Goal: Task Accomplishment & Management: Manage account settings

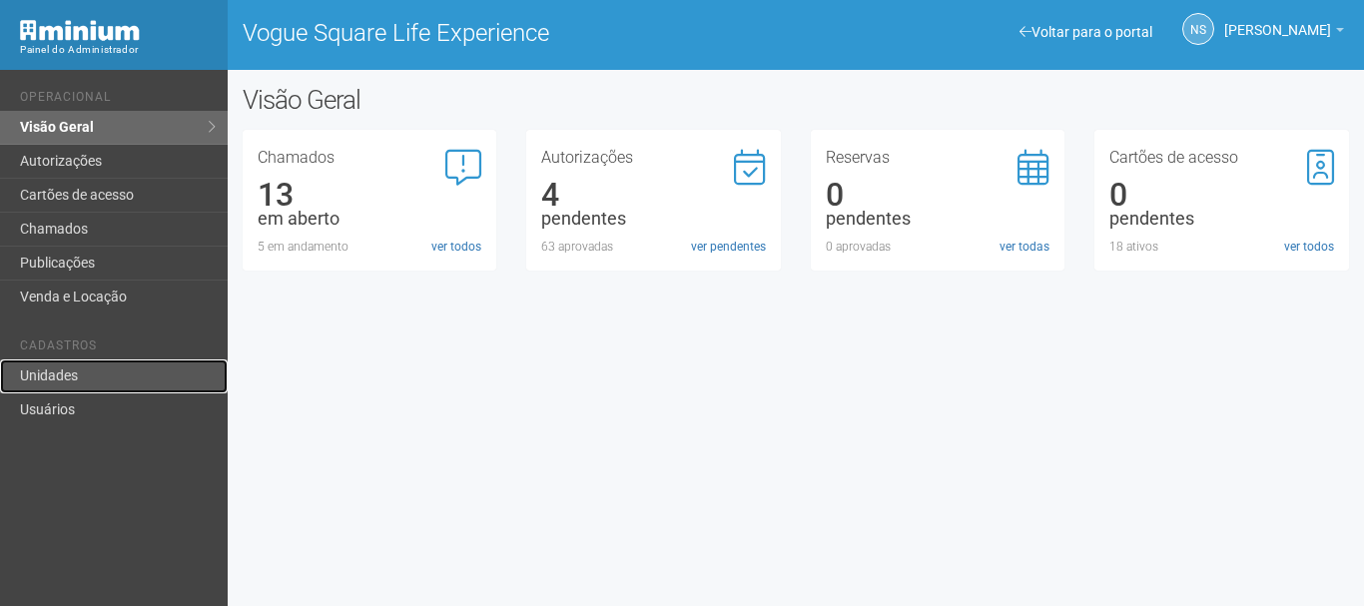
click at [125, 384] on link "Unidades" at bounding box center [114, 377] width 228 height 34
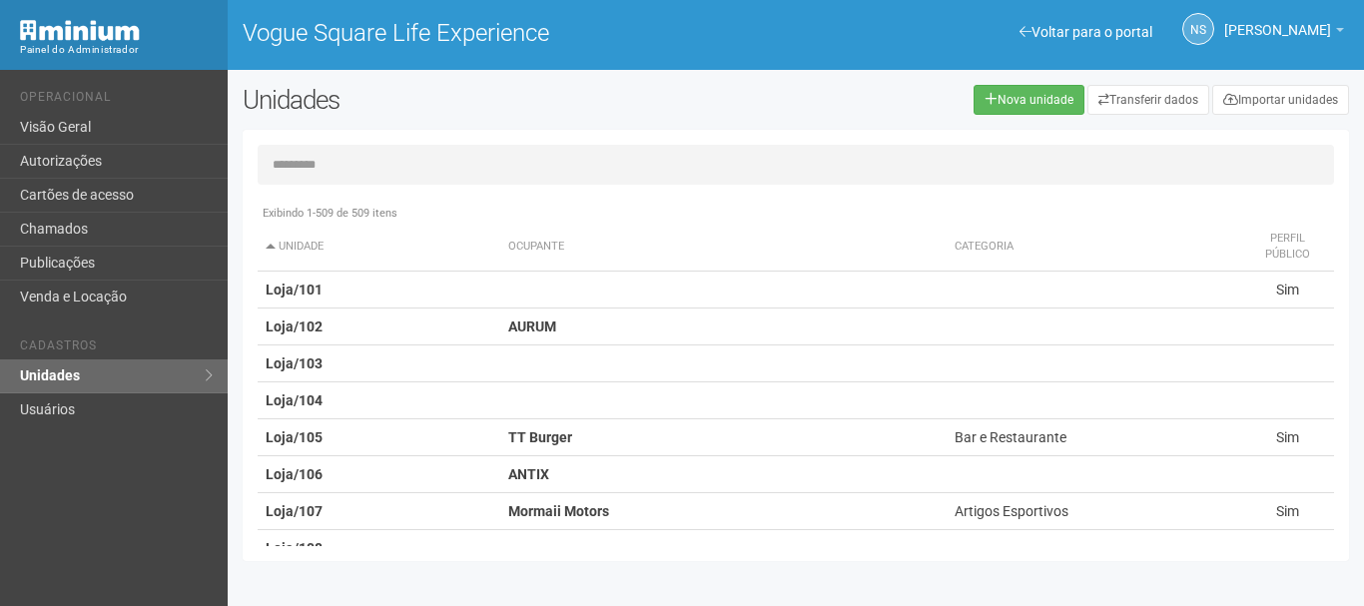
type input "*"
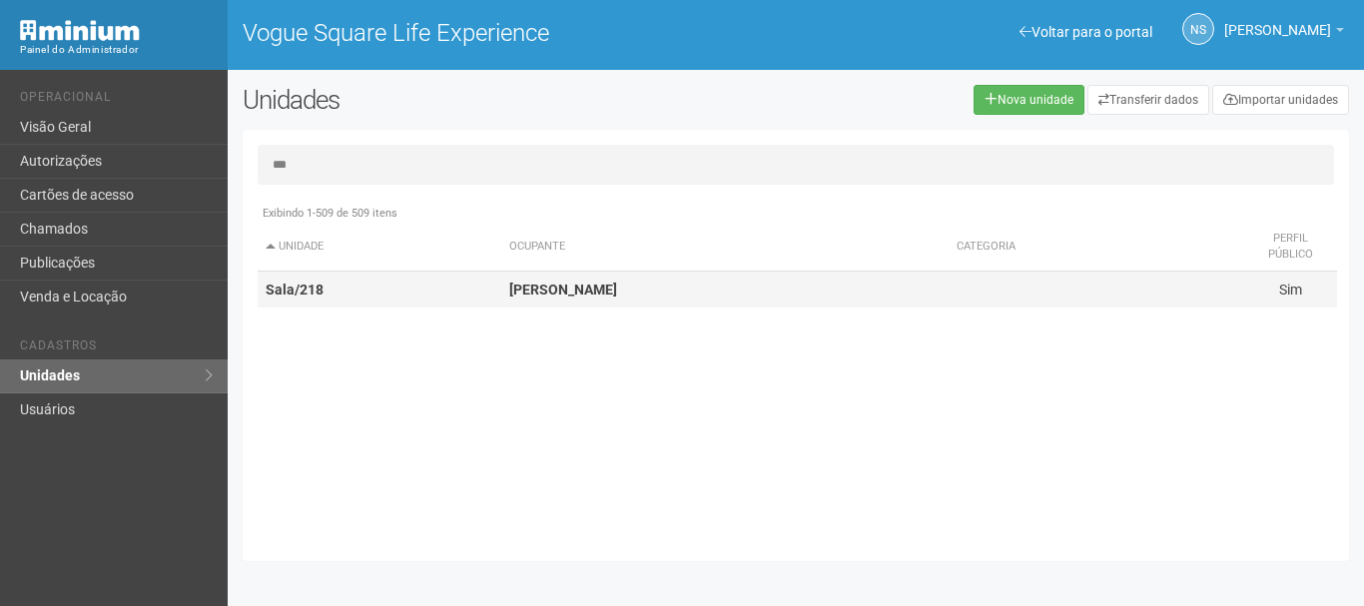
click at [471, 287] on td "Sala/218" at bounding box center [380, 290] width 244 height 37
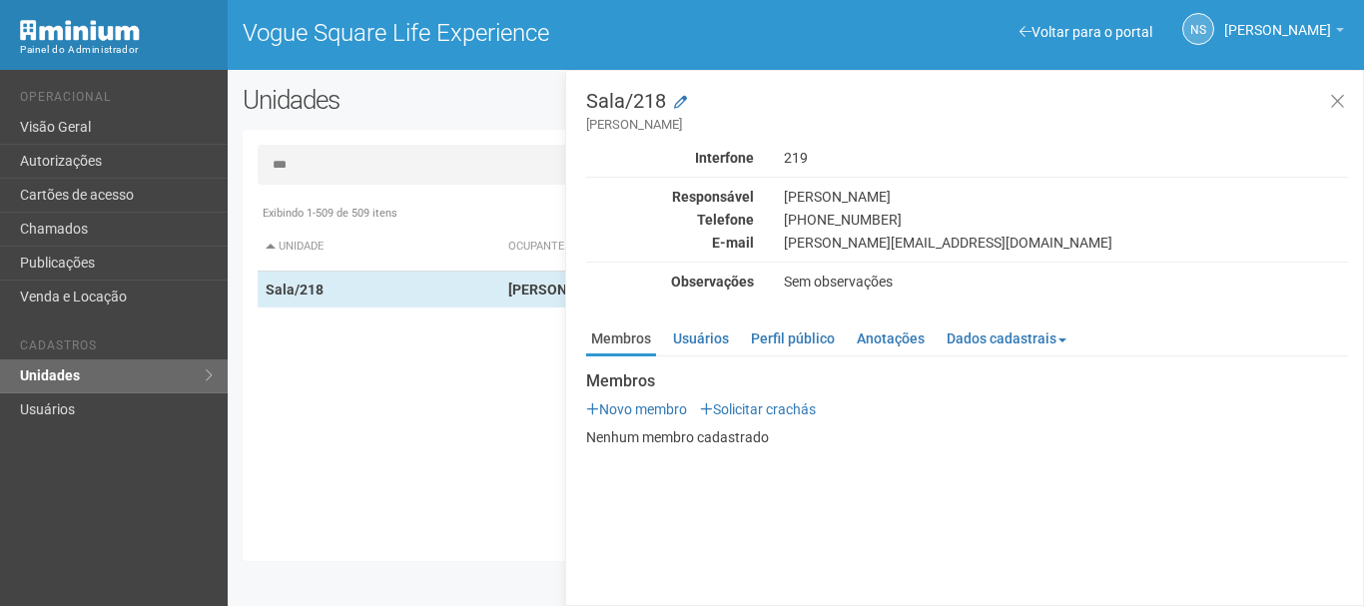
click at [447, 172] on input "***" at bounding box center [796, 165] width 1077 height 40
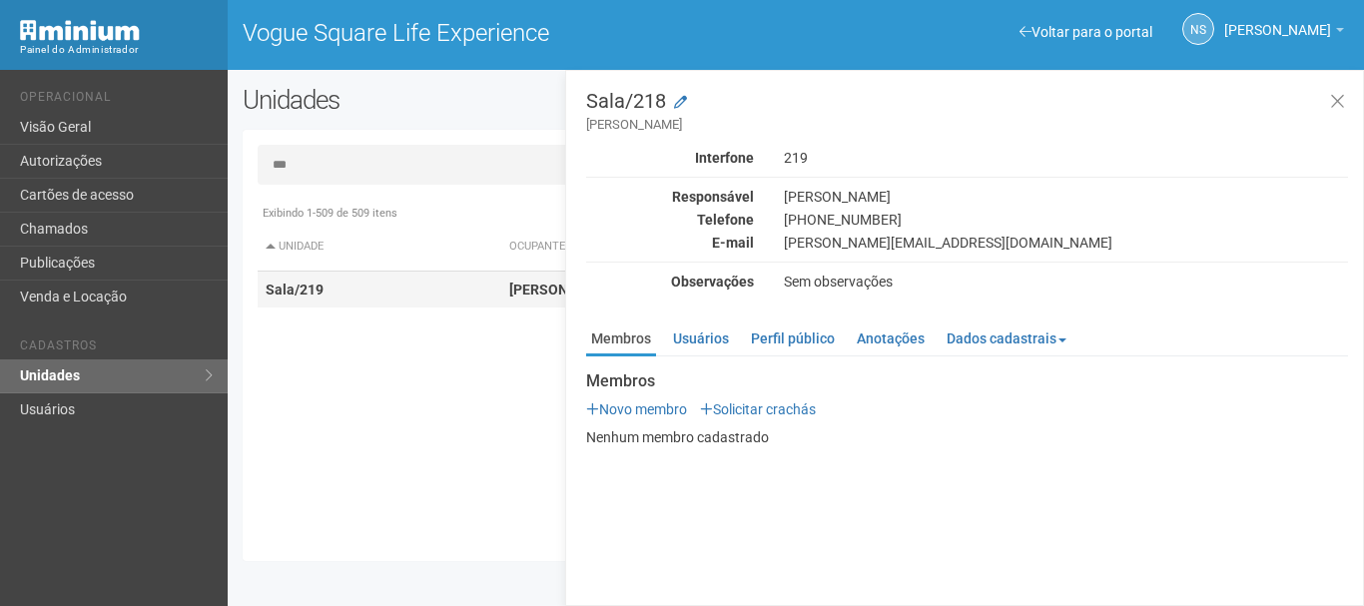
click at [456, 288] on td "Sala/219" at bounding box center [380, 290] width 244 height 37
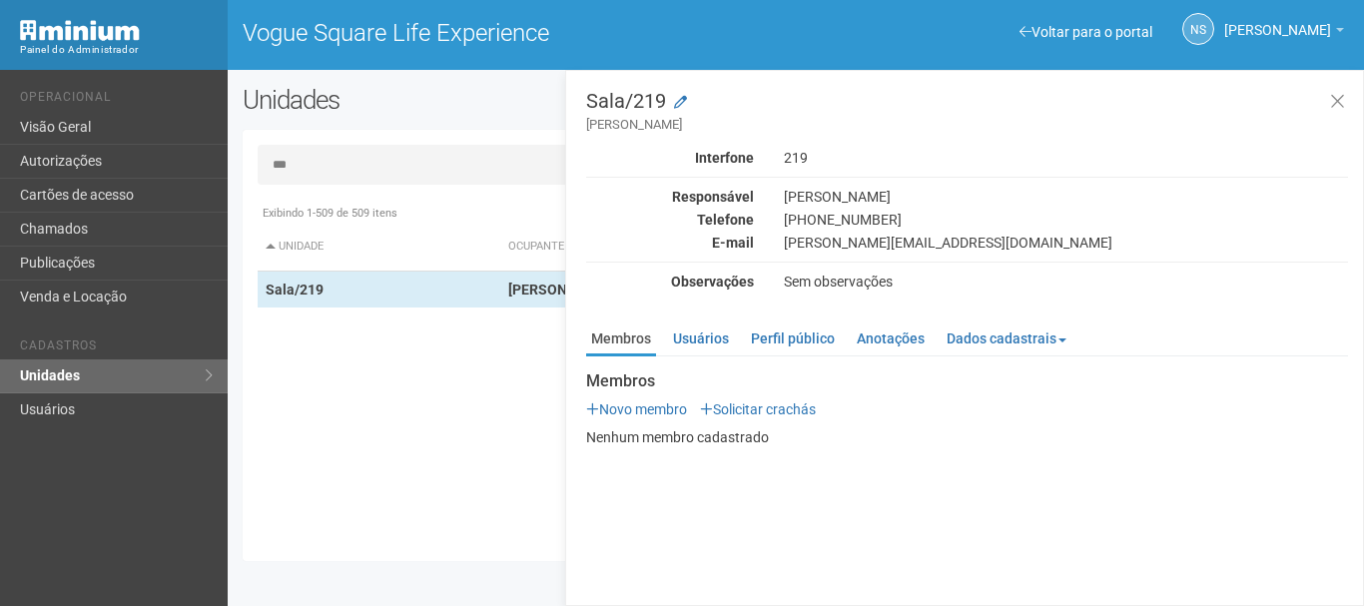
click at [481, 147] on input "***" at bounding box center [796, 165] width 1077 height 40
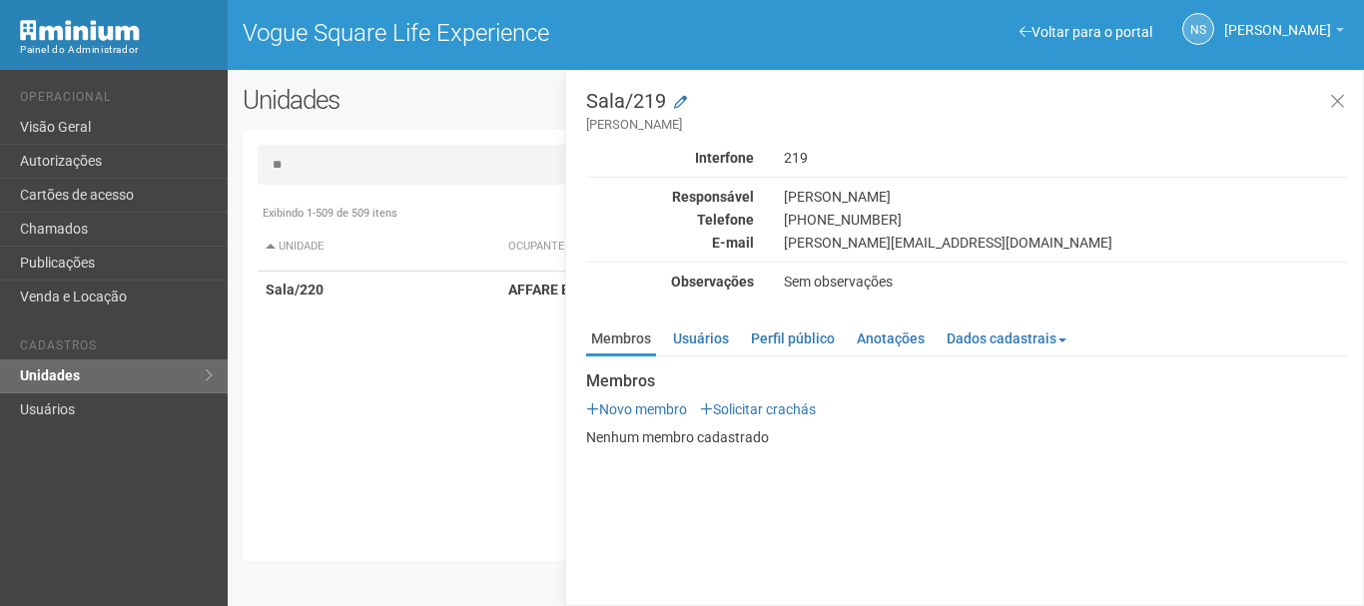
type input "*"
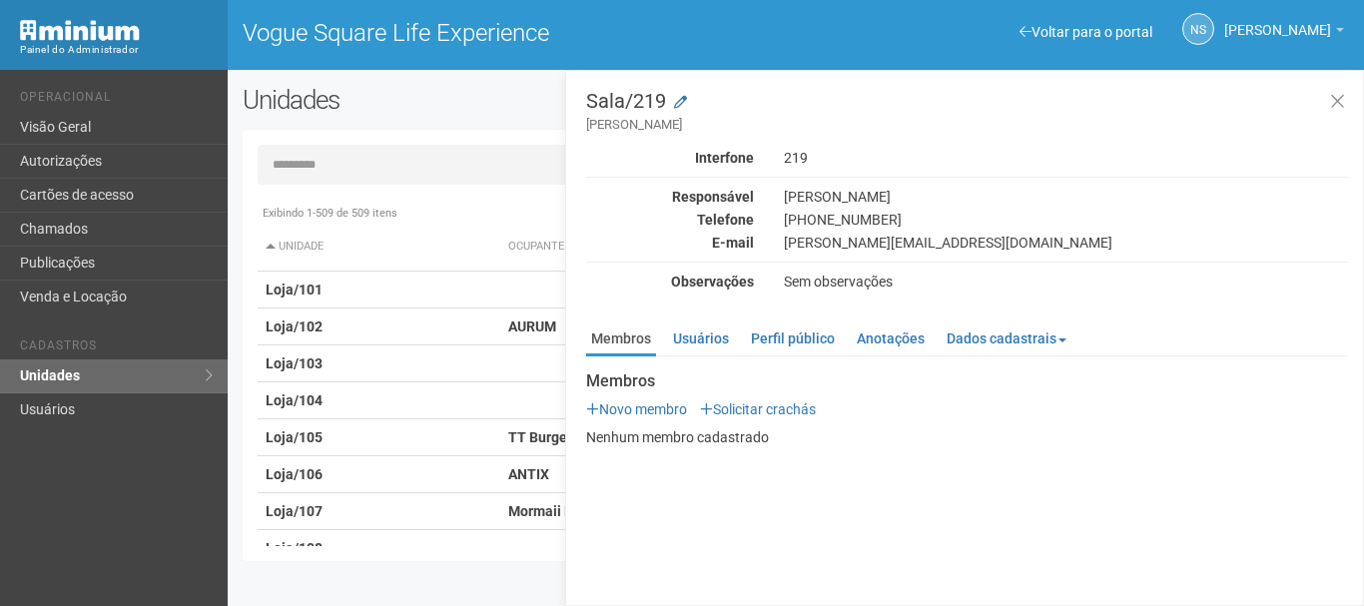
click at [951, 244] on div "sergio@barbaramachado.com.br" at bounding box center [1066, 243] width 594 height 18
copy div "sergio@barbaramachado.com.br"
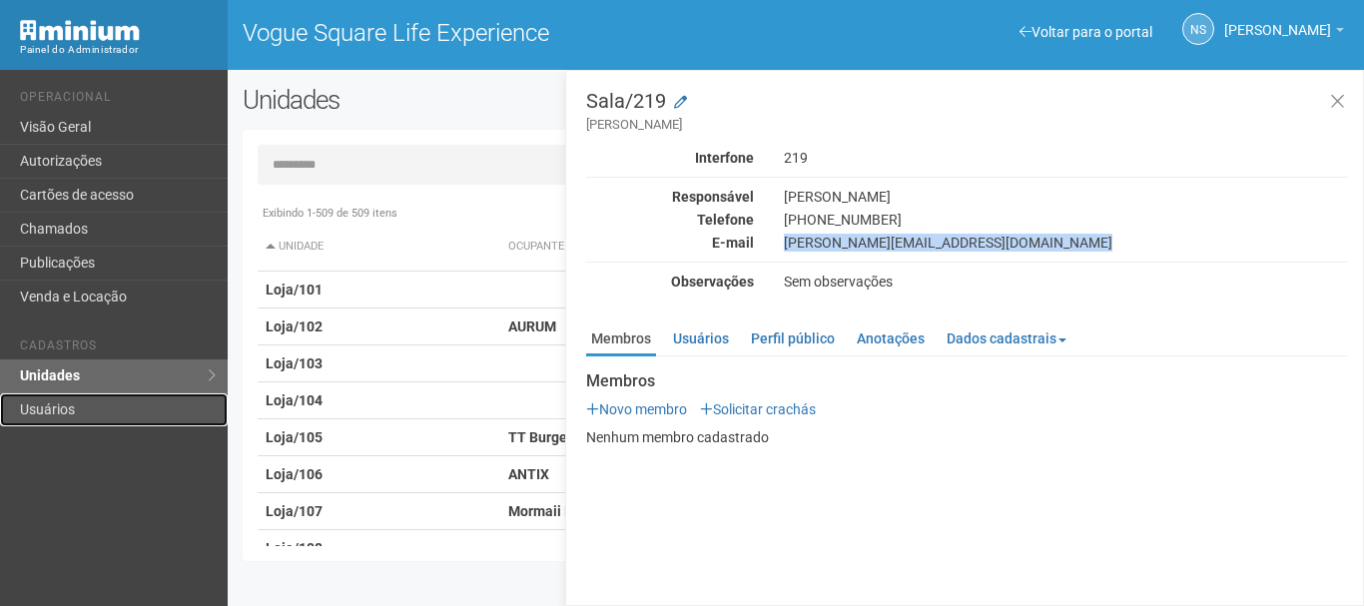
click at [161, 399] on link "Usuários" at bounding box center [114, 409] width 228 height 33
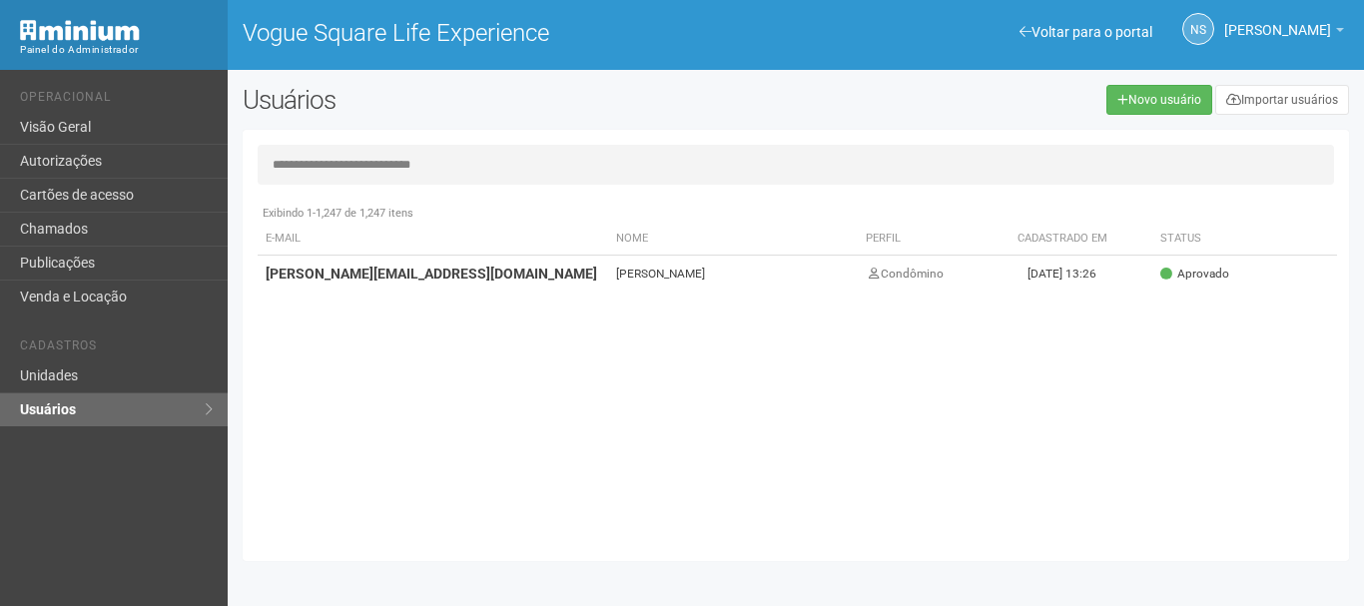
type input "**********"
click at [488, 271] on td "sergio@barbaramachado.com.br" at bounding box center [433, 274] width 351 height 37
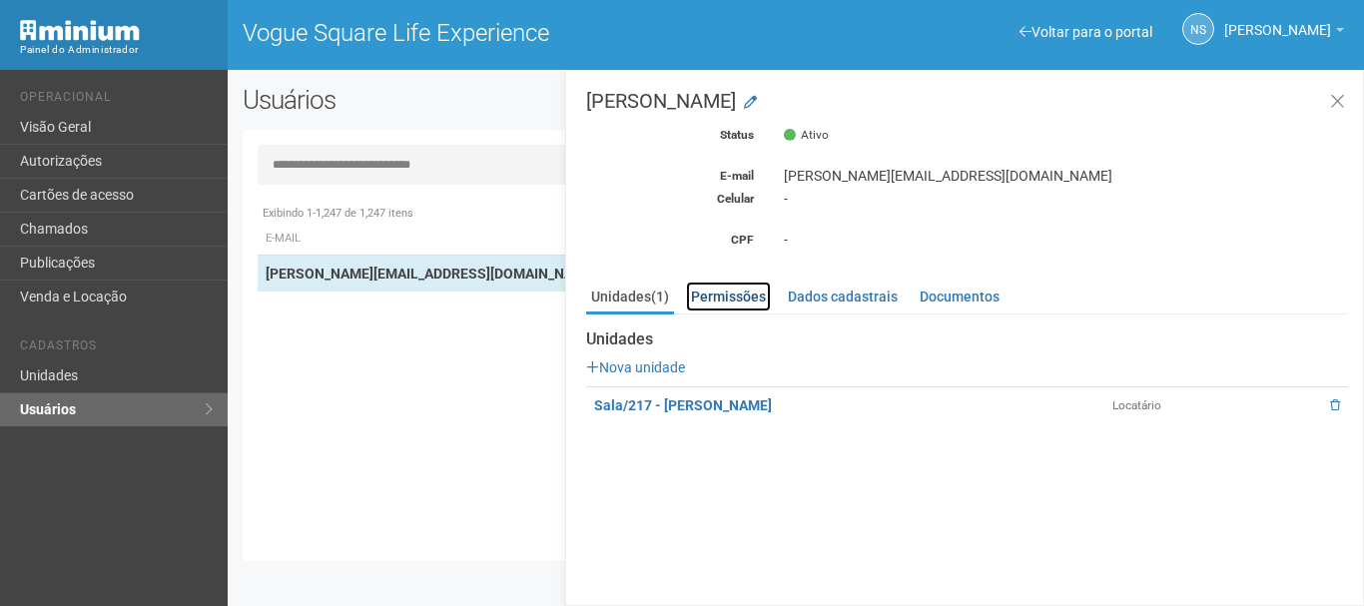
click at [725, 303] on link "Permissões" at bounding box center [728, 297] width 85 height 30
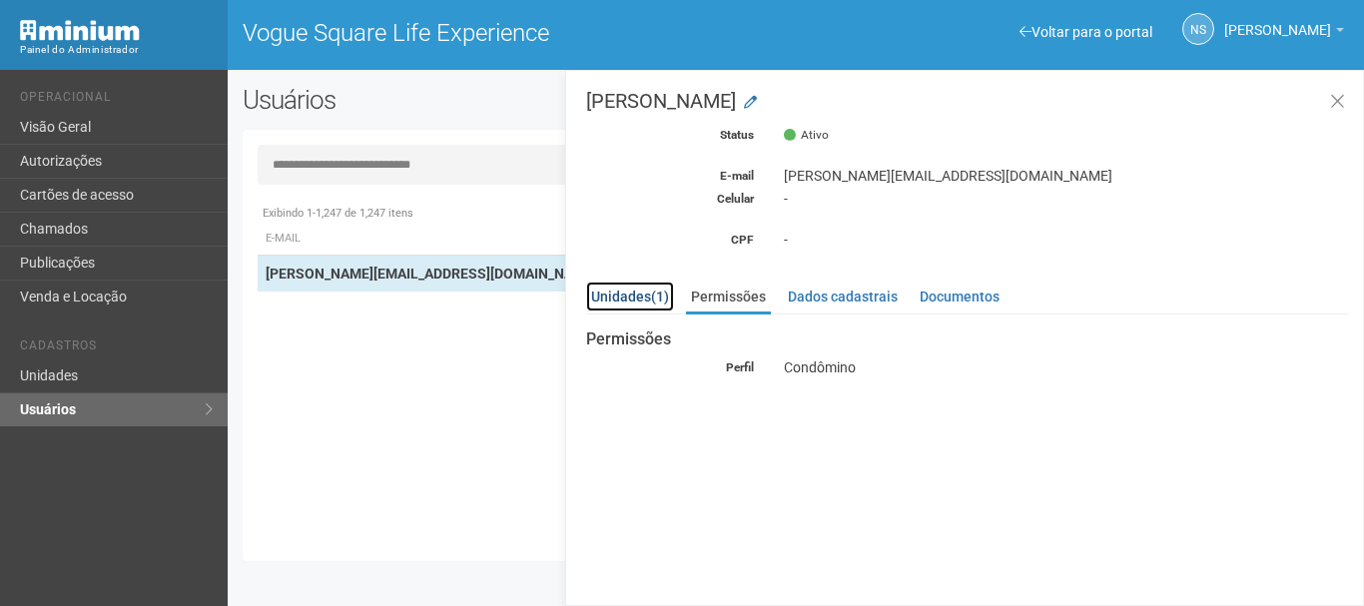
click at [616, 297] on link "Unidades (1)" at bounding box center [630, 297] width 88 height 30
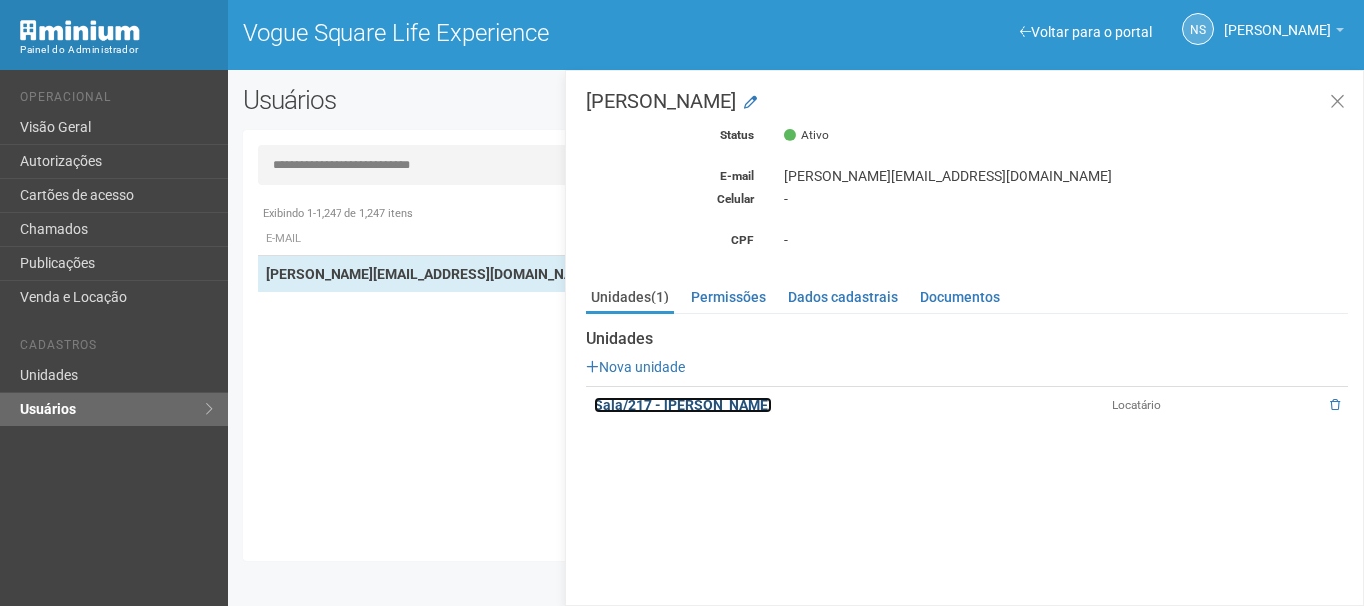
click at [642, 407] on link "Sala/217 - Sérgio Barbosa Pereira" at bounding box center [683, 405] width 178 height 16
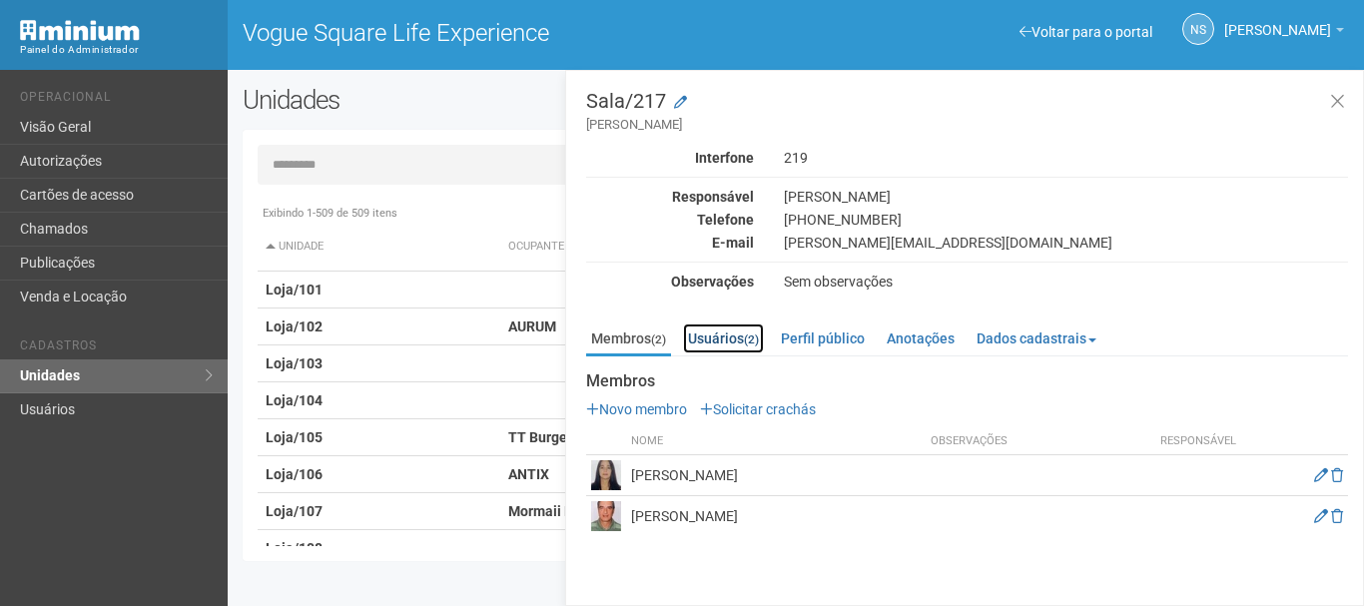
click at [759, 339] on small "(2)" at bounding box center [751, 340] width 15 height 14
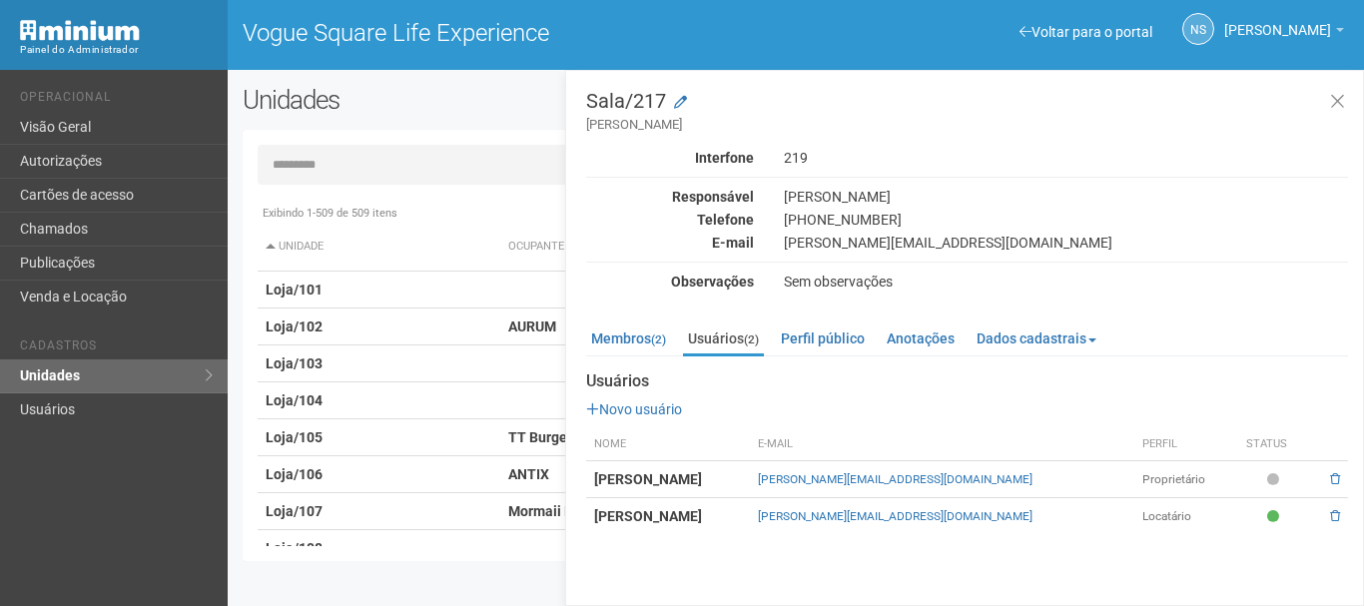
drag, startPoint x: 583, startPoint y: 505, endPoint x: 757, endPoint y: 516, distance: 174.1
click at [757, 516] on div "Sala/217 Sérgio Barbosa Pereira Interfone 219 Responsável SERGIO BARBOSA PEREIR…" at bounding box center [964, 338] width 799 height 536
click at [750, 436] on th "Nome" at bounding box center [668, 444] width 164 height 33
click at [674, 495] on td "Barbara Helena Barcaro Machado" at bounding box center [668, 479] width 164 height 37
click at [673, 486] on strong "[PERSON_NAME] [PERSON_NAME]" at bounding box center [648, 479] width 108 height 16
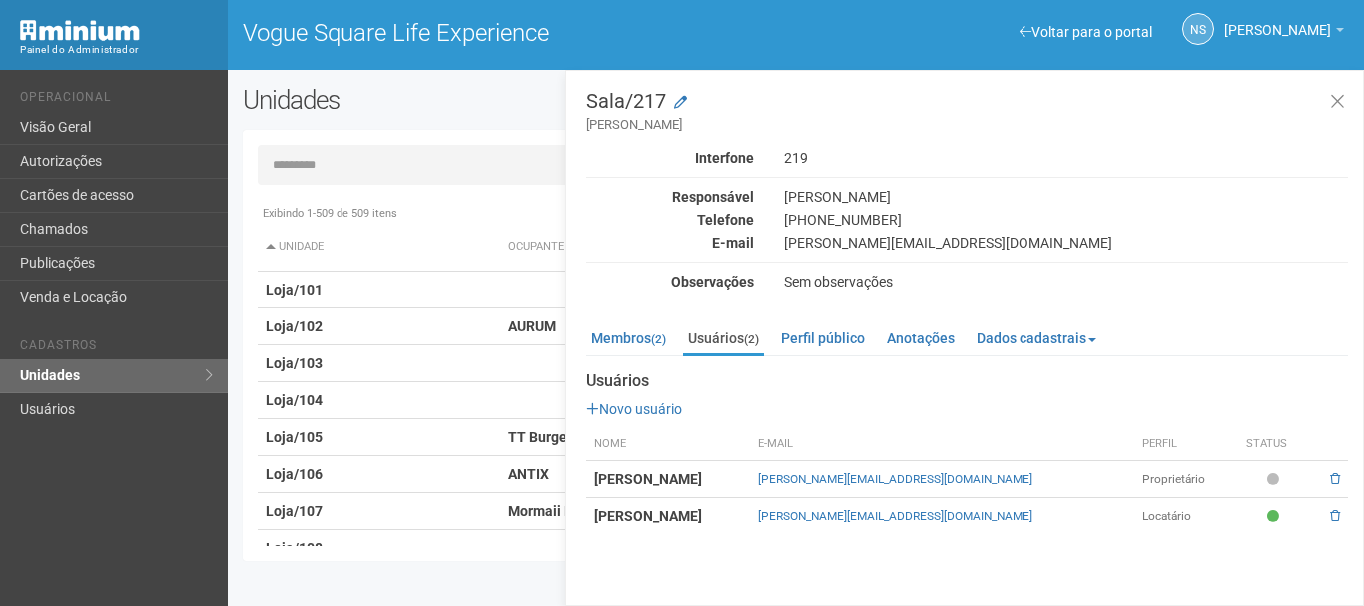
click at [673, 486] on strong "[PERSON_NAME] [PERSON_NAME]" at bounding box center [648, 479] width 108 height 16
click at [673, 486] on strong "Barbara Helena Barcaro Machado" at bounding box center [648, 479] width 108 height 16
click at [750, 426] on div "Usuários Novo usuário Nome E-mail Perfil Status Barbara Helena Barcaro Machado …" at bounding box center [967, 454] width 762 height 162
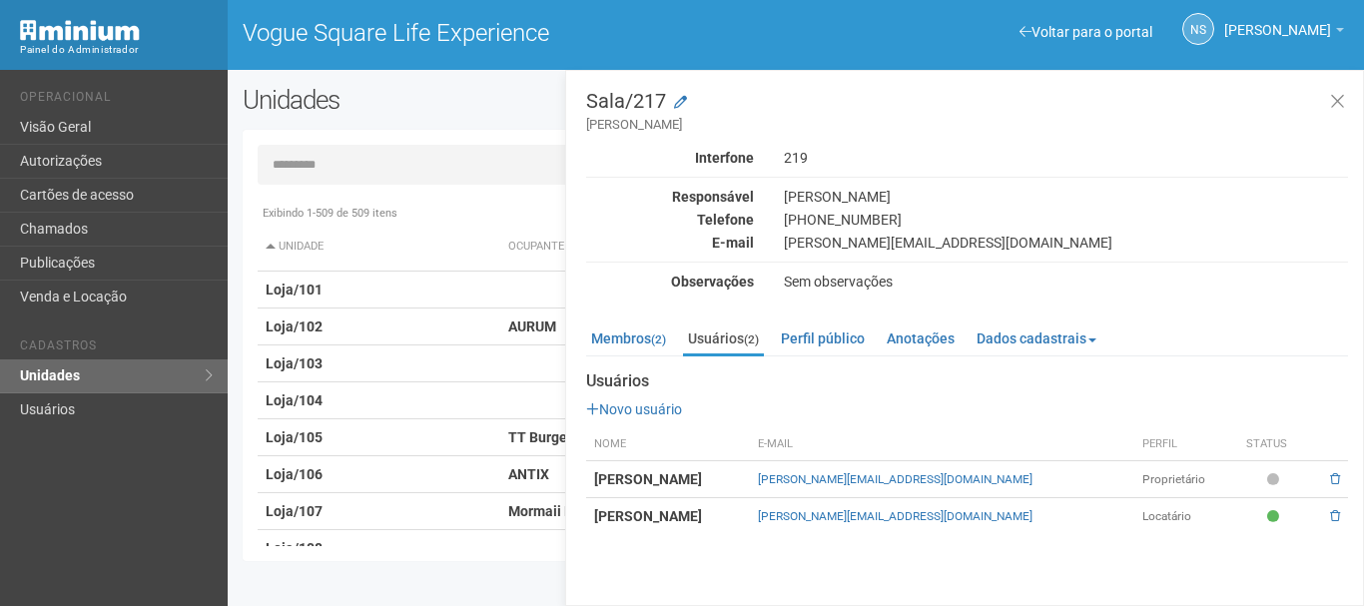
click at [750, 520] on td "SERGIO BARBOSA PEREIRA" at bounding box center [668, 516] width 164 height 37
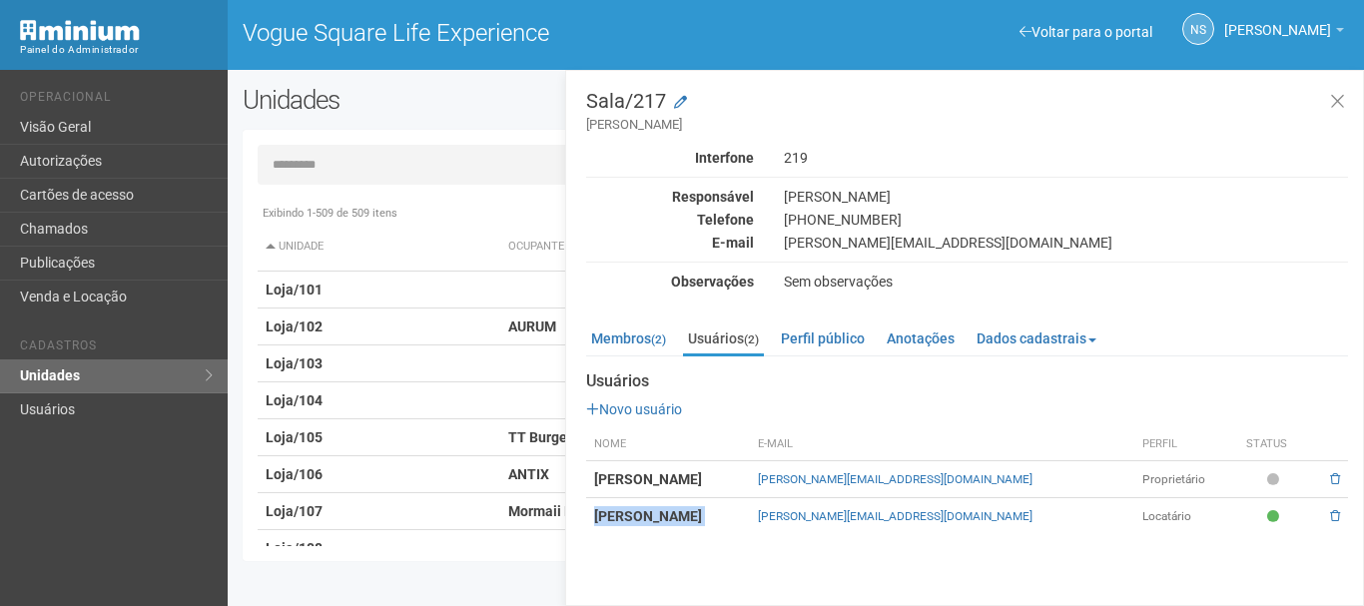
click at [750, 522] on td "SERGIO BARBOSA PEREIRA" at bounding box center [668, 516] width 164 height 37
click at [750, 516] on td "SERGIO BARBOSA PEREIRA" at bounding box center [668, 516] width 164 height 37
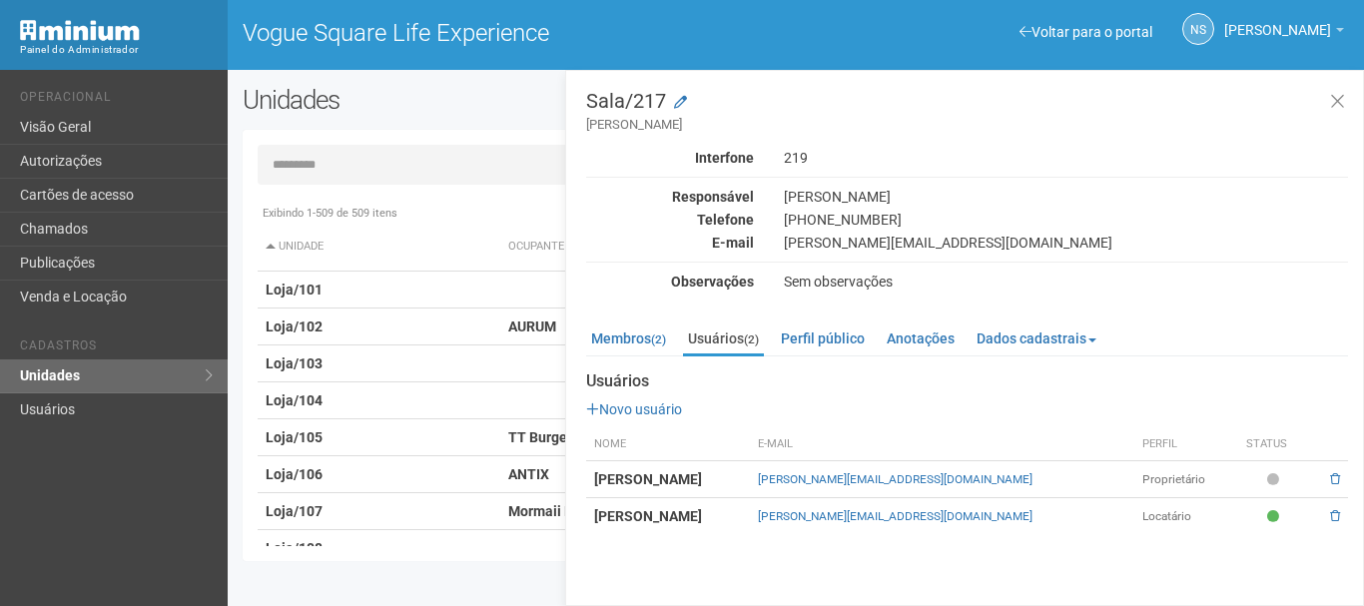
click at [673, 344] on li "Membros (2)" at bounding box center [629, 339] width 87 height 30
click at [635, 338] on link "Membros (2)" at bounding box center [628, 339] width 85 height 30
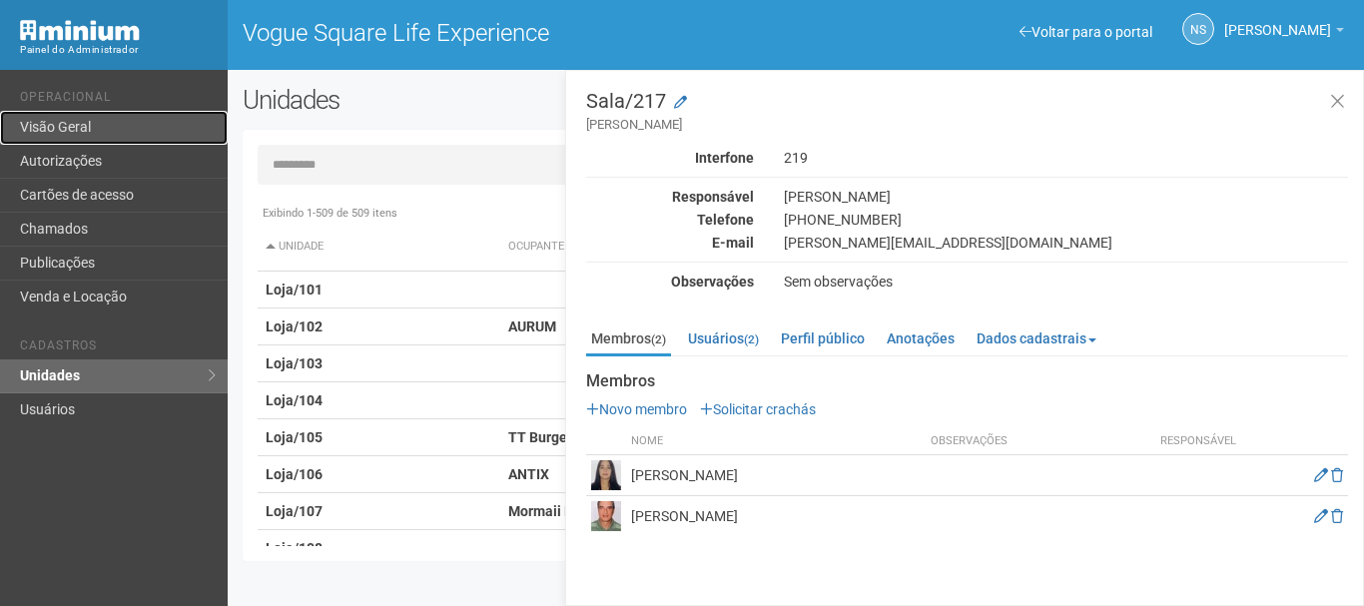
click at [127, 137] on link "Visão Geral" at bounding box center [114, 128] width 228 height 34
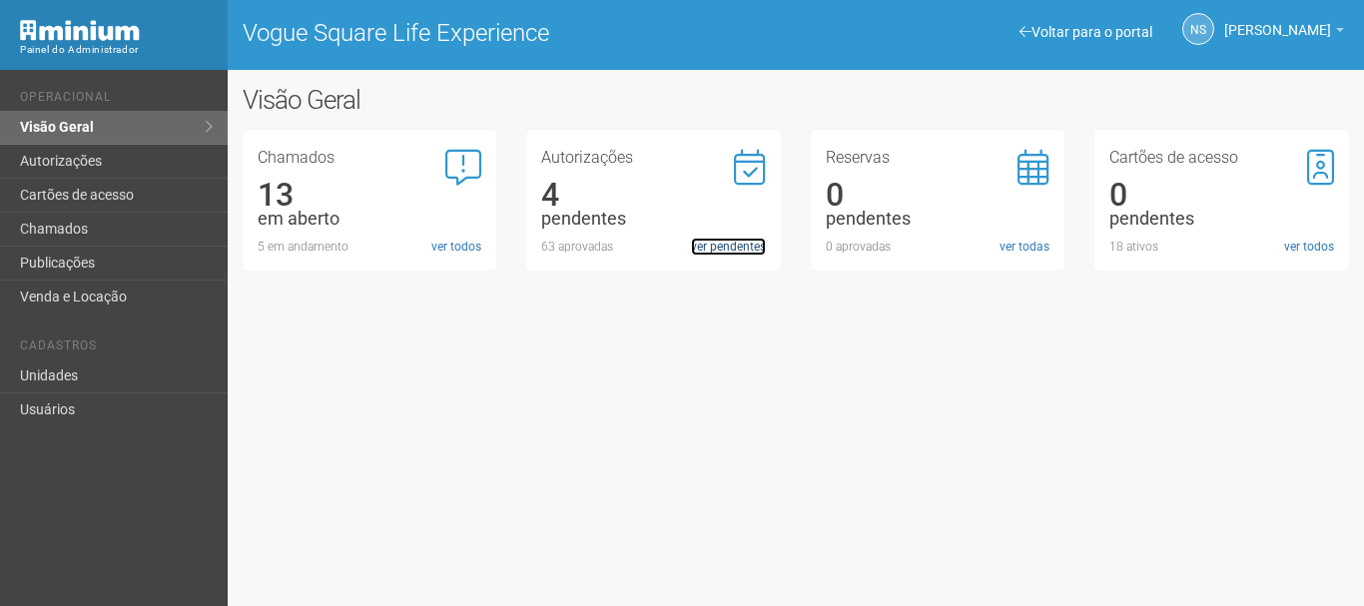
click at [704, 254] on link "ver pendentes" at bounding box center [728, 247] width 75 height 18
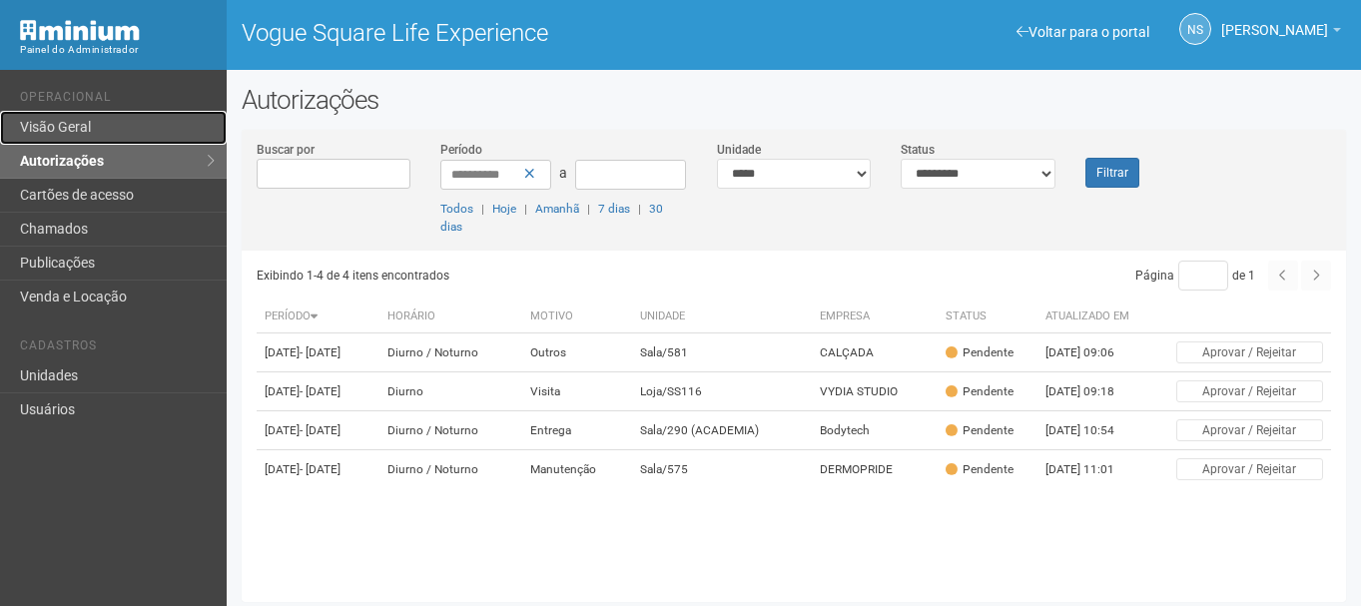
click at [160, 134] on link "Visão Geral" at bounding box center [113, 128] width 227 height 34
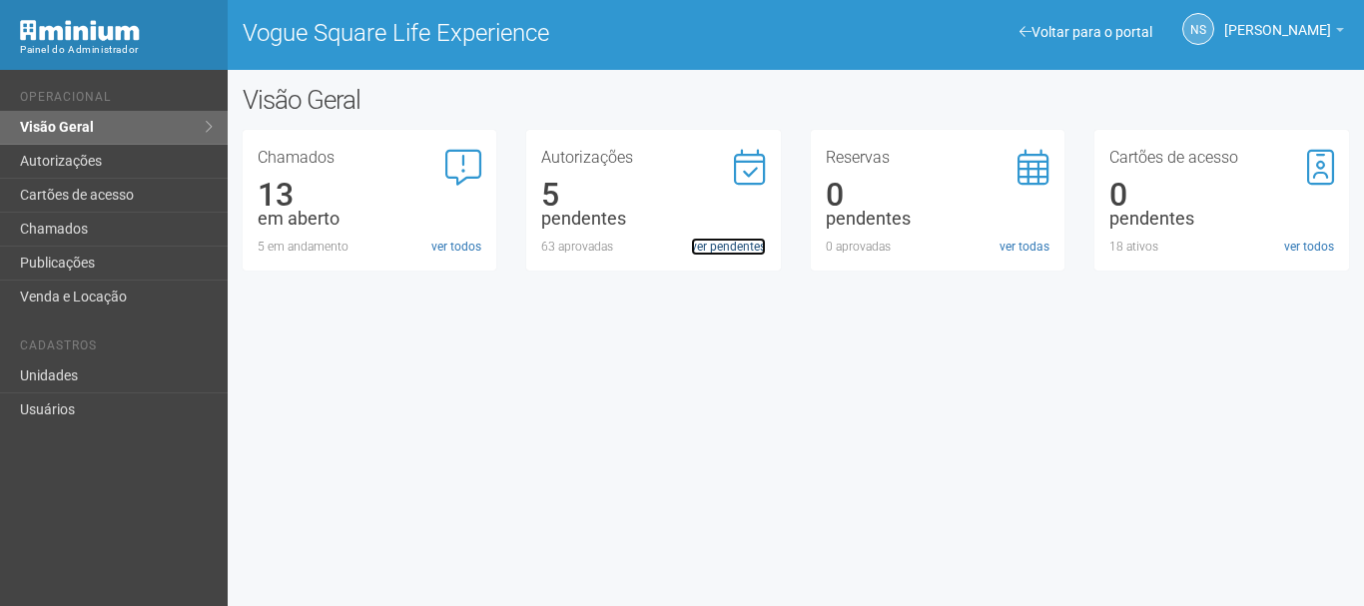
click at [722, 249] on link "ver pendentes" at bounding box center [728, 247] width 75 height 18
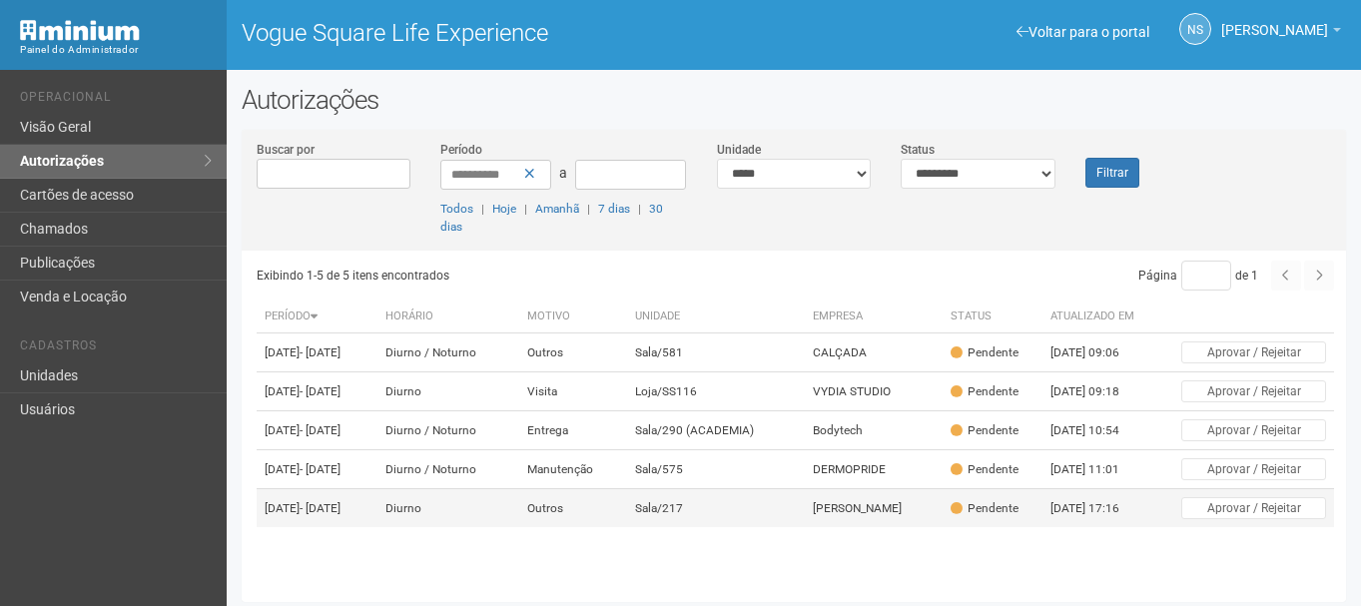
click at [746, 528] on td "Sala/217" at bounding box center [716, 508] width 178 height 39
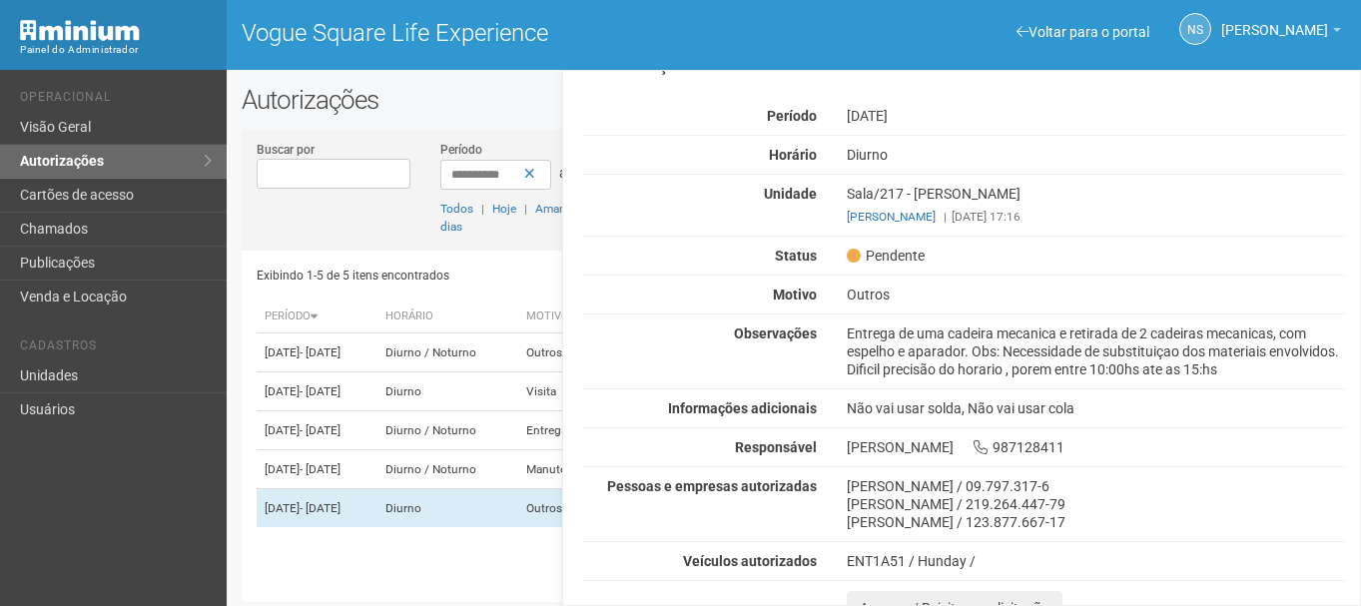
scroll to position [57, 0]
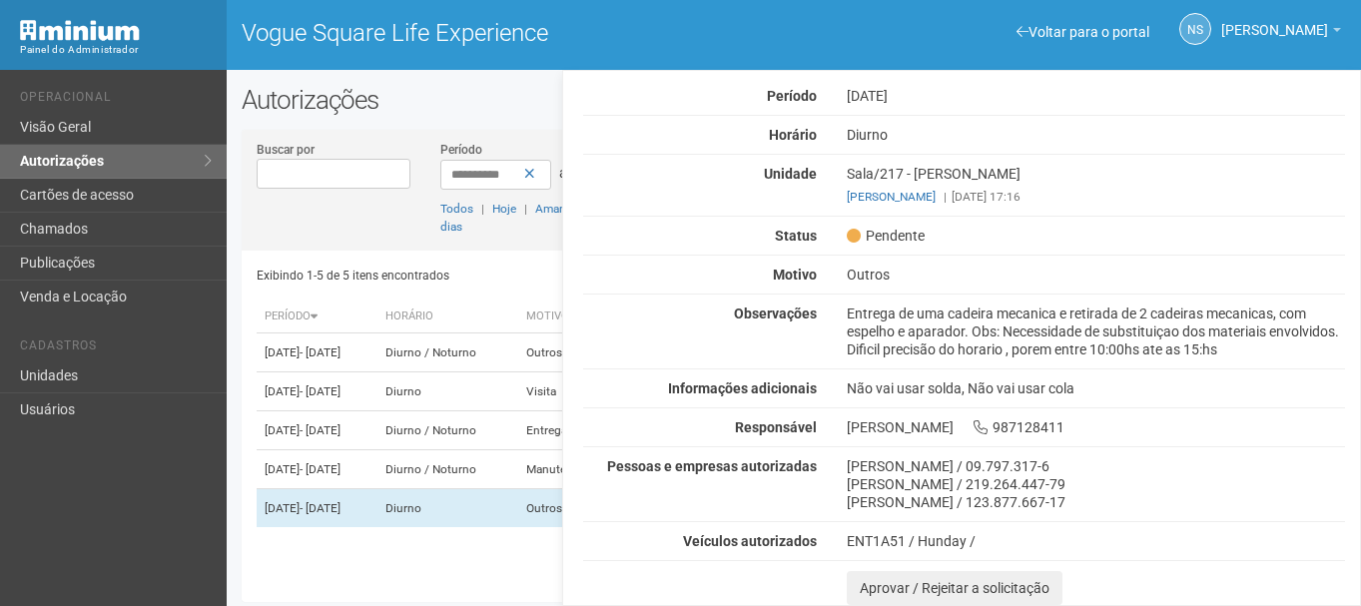
click at [1049, 324] on div "Entrega de uma cadeira mecanica e retirada de 2 cadeiras mecanicas, com espelho…" at bounding box center [1096, 332] width 528 height 54
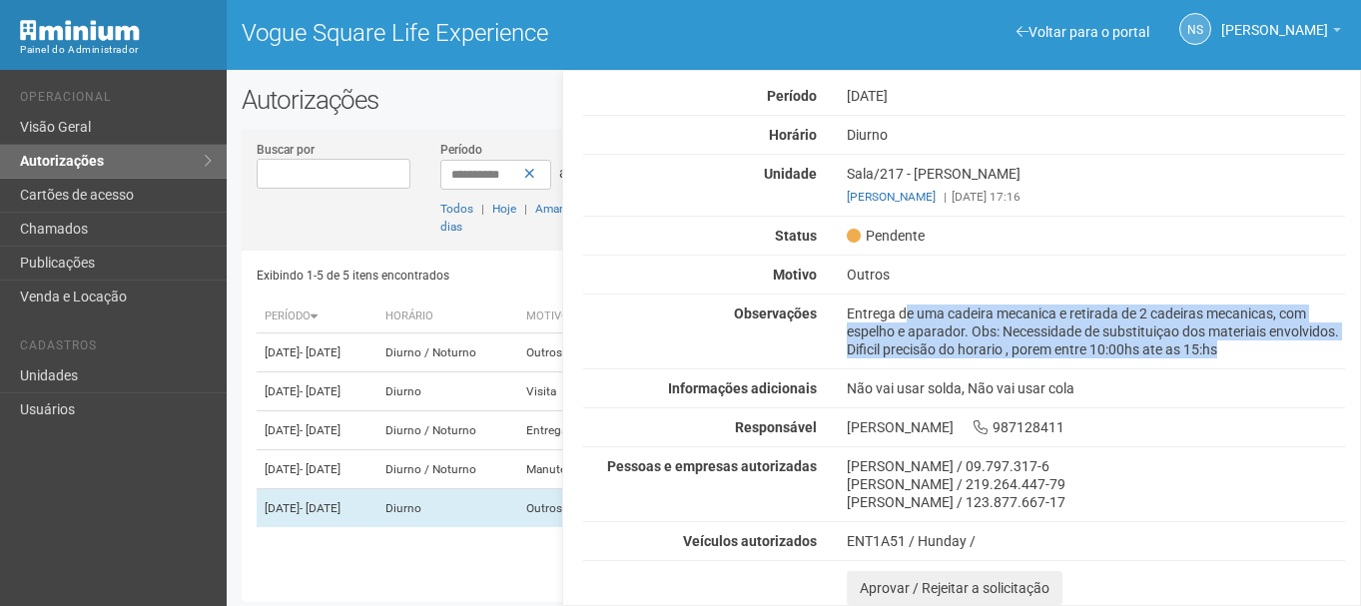
click at [1049, 324] on div "Entrega de uma cadeira mecanica e retirada de 2 cadeiras mecanicas, com espelho…" at bounding box center [1096, 332] width 528 height 54
click at [1139, 319] on div "Entrega de uma cadeira mecanica e retirada de 2 cadeiras mecanicas, com espelho…" at bounding box center [1096, 332] width 528 height 54
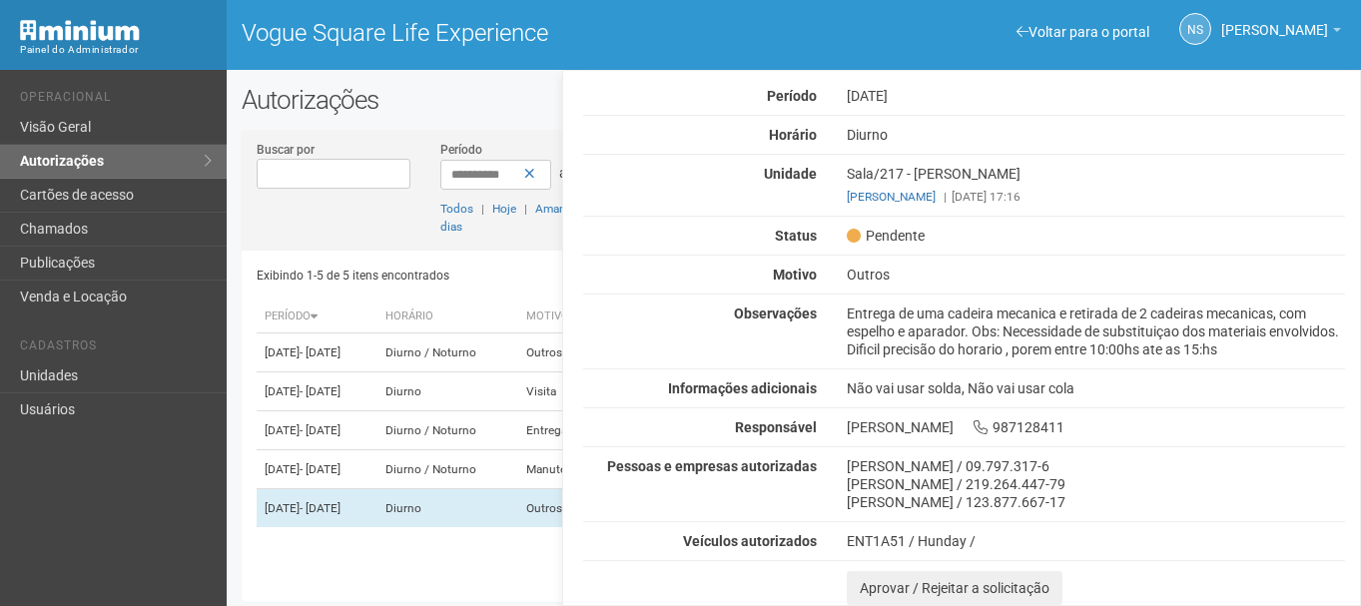
click at [845, 357] on div "Entrega de uma cadeira mecanica e retirada de 2 cadeiras mecanicas, com espelho…" at bounding box center [1096, 332] width 528 height 54
click at [893, 357] on div "Entrega de uma cadeira mecanica e retirada de 2 cadeiras mecanicas, com espelho…" at bounding box center [1096, 332] width 528 height 54
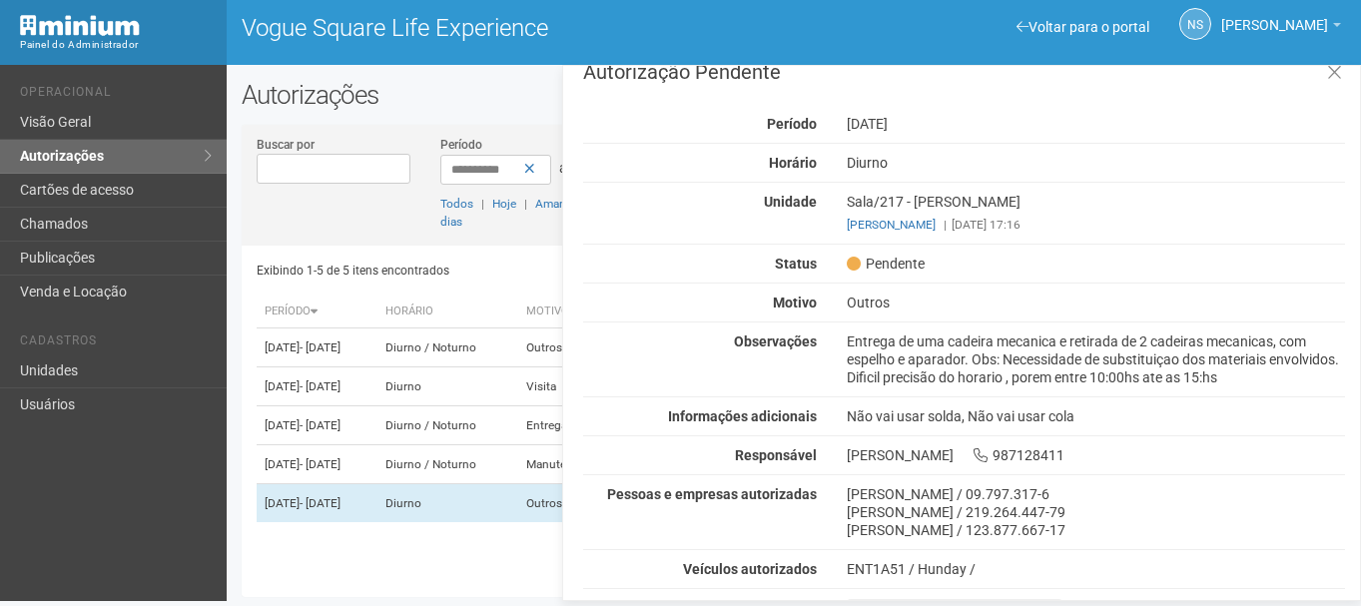
scroll to position [0, 0]
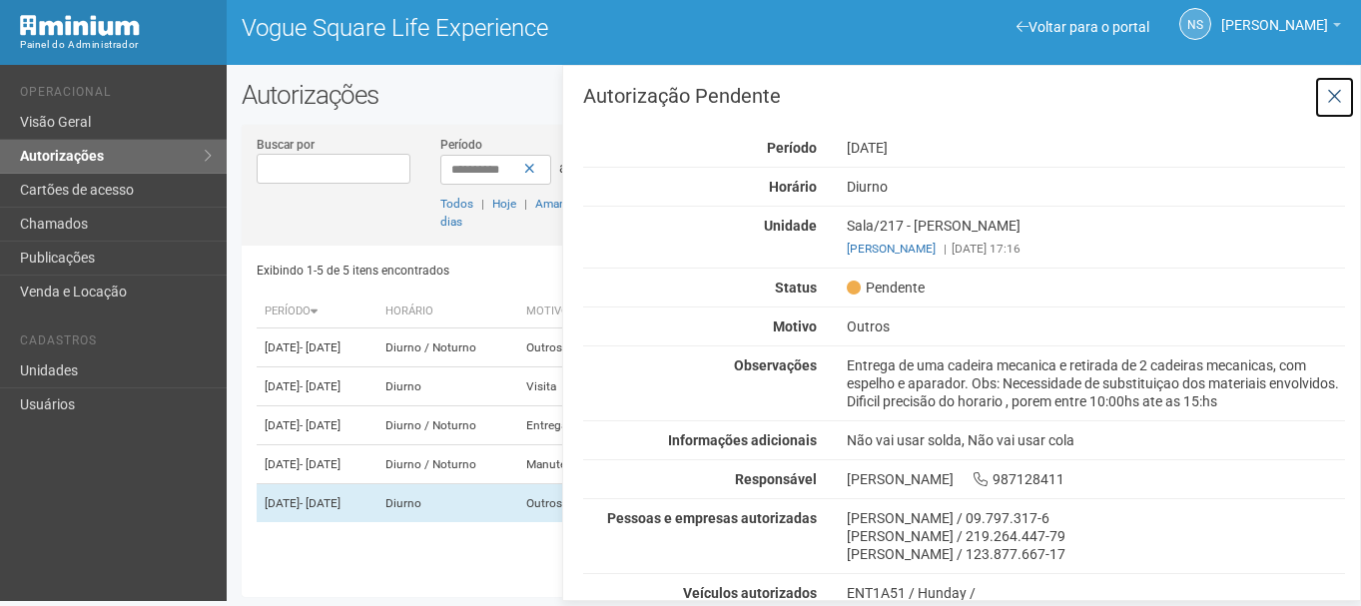
click at [1341, 104] on button at bounding box center [1334, 97] width 41 height 43
